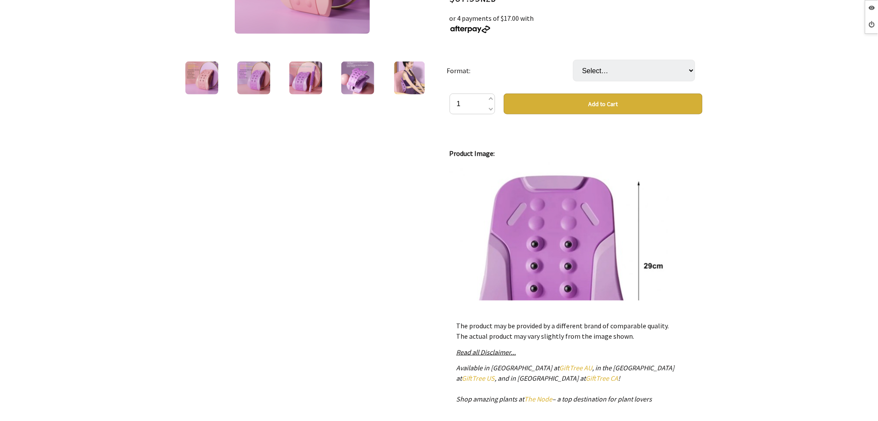
scroll to position [1732, 0]
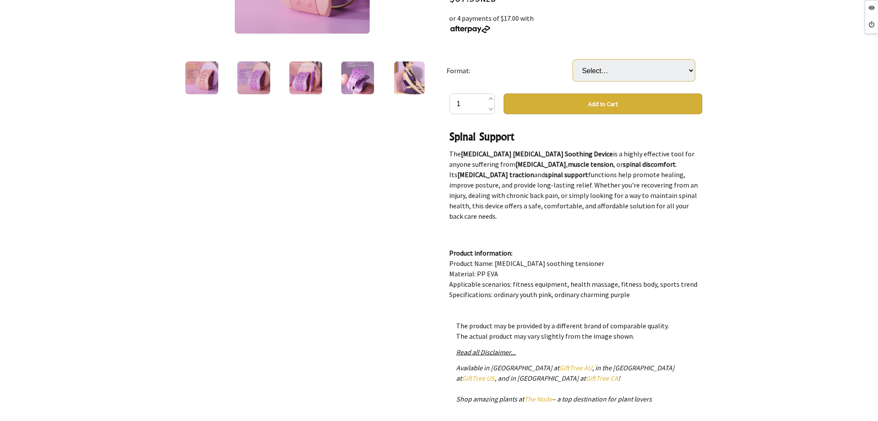
click at [597, 60] on select "Select… Ordinary Pink Ordinary Purple" at bounding box center [634, 71] width 122 height 22
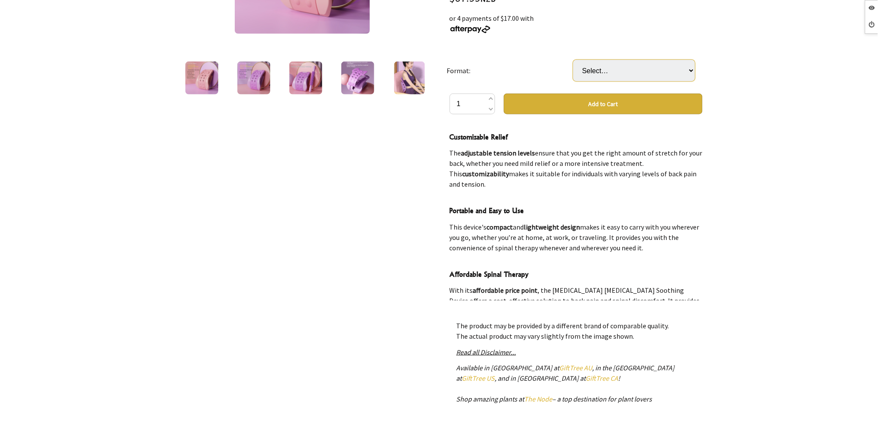
scroll to position [0, 0]
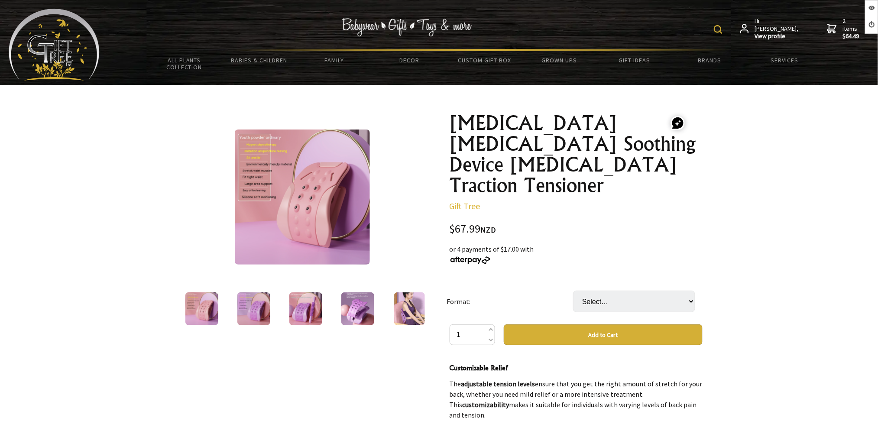
click at [111, 67] on div "Hi [PERSON_NAME], View profile 2 items $64.49 All Plants Collection Shop by Cat…" at bounding box center [485, 43] width 770 height 68
click at [98, 59] on img at bounding box center [54, 45] width 91 height 72
